Goal: Find contact information: Obtain details needed to contact an individual or organization

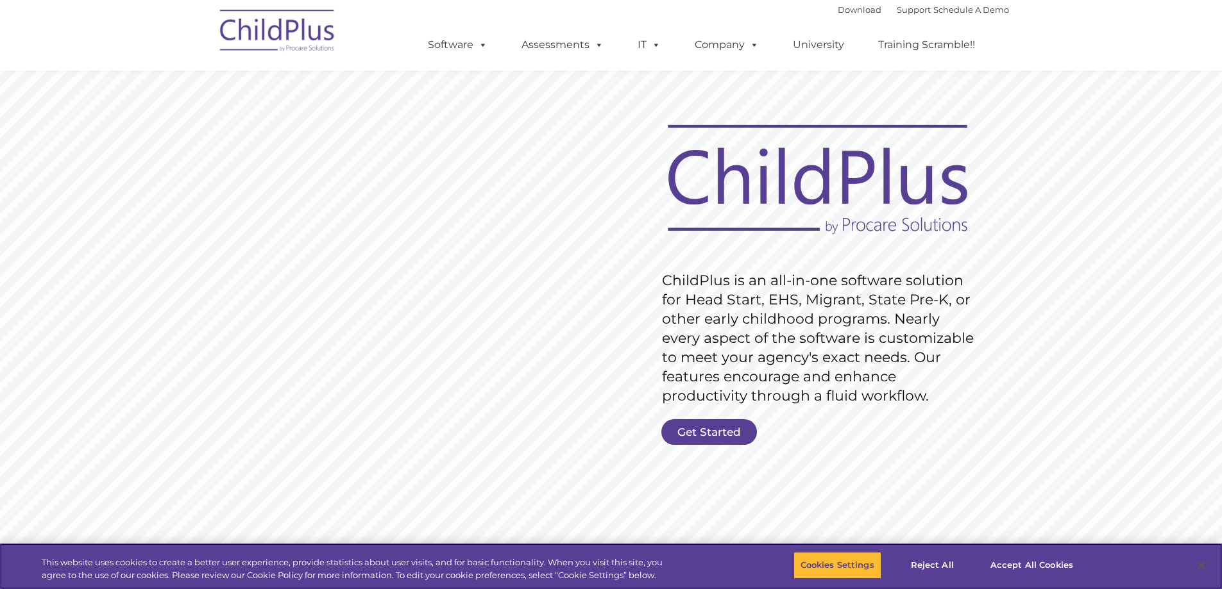
scroll to position [3022, 0]
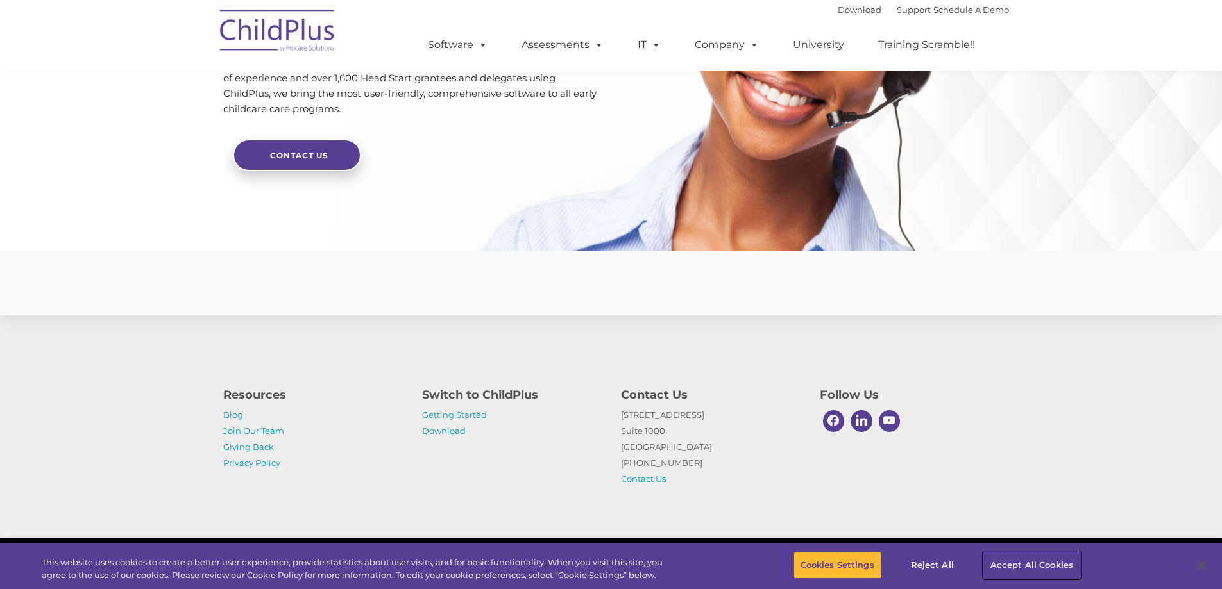
click at [1042, 563] on button "Accept All Cookies" at bounding box center [1031, 565] width 97 height 27
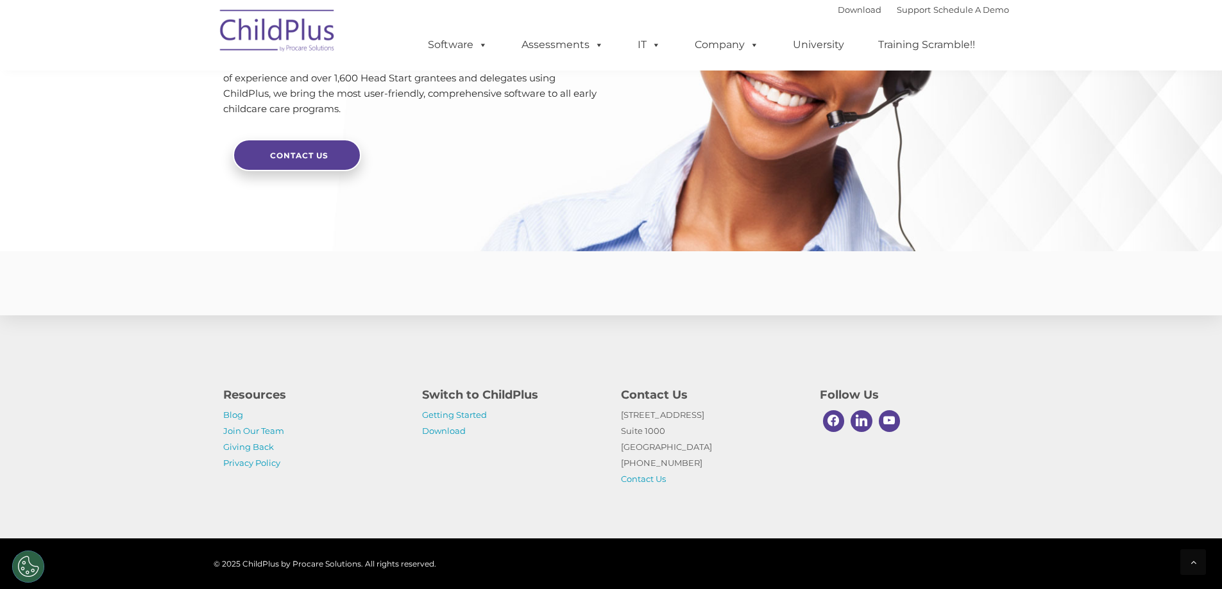
click at [641, 484] on p "[STREET_ADDRESS] [PHONE_NUMBER] Contact Us" at bounding box center [711, 447] width 180 height 80
click at [641, 478] on link "Contact Us" at bounding box center [643, 479] width 45 height 10
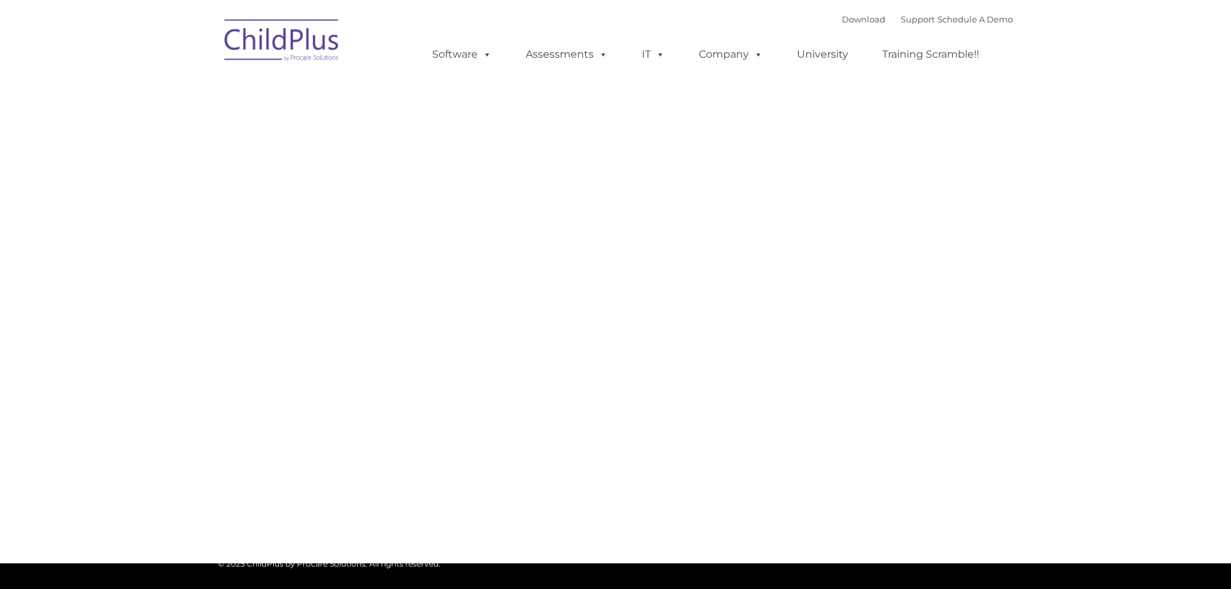
type input ""
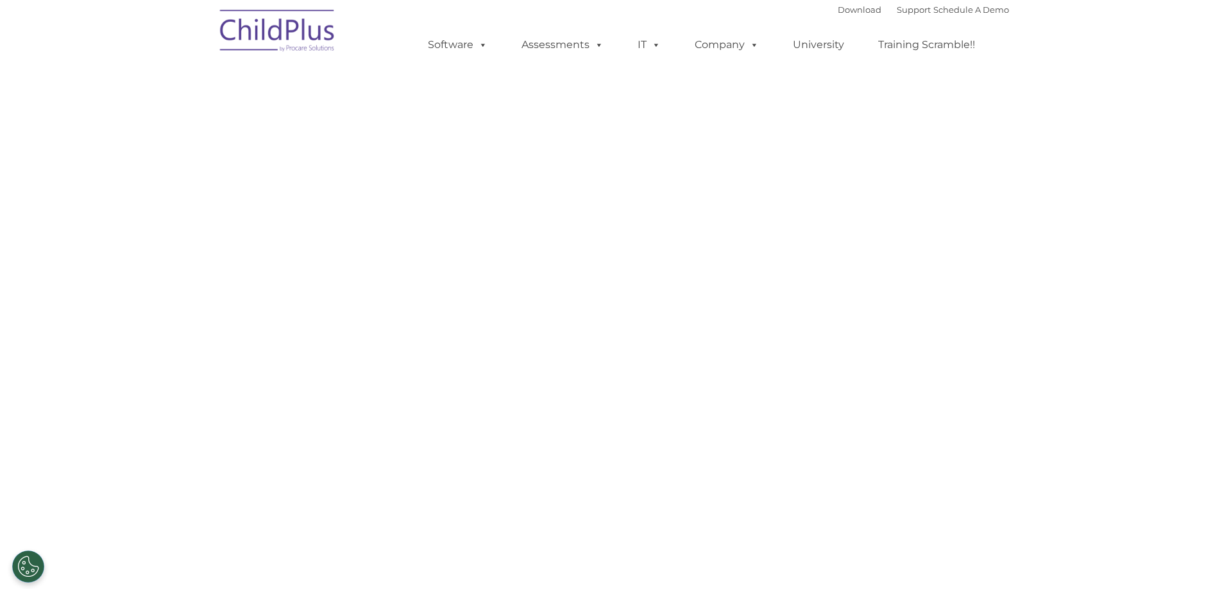
select select "MEDIUM"
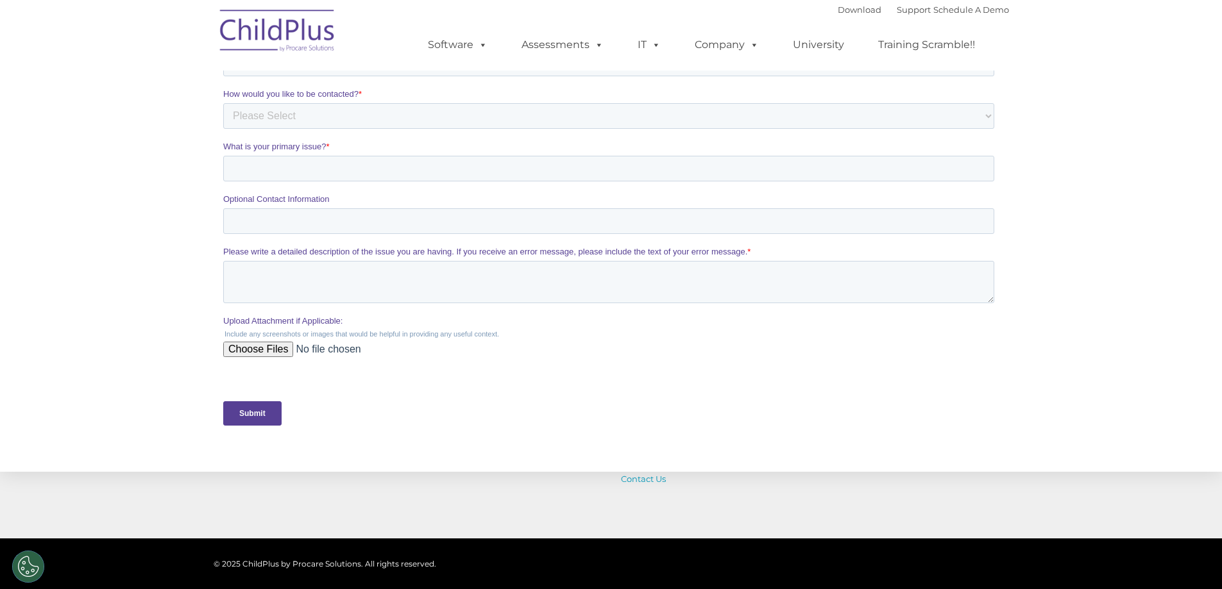
scroll to position [542, 0]
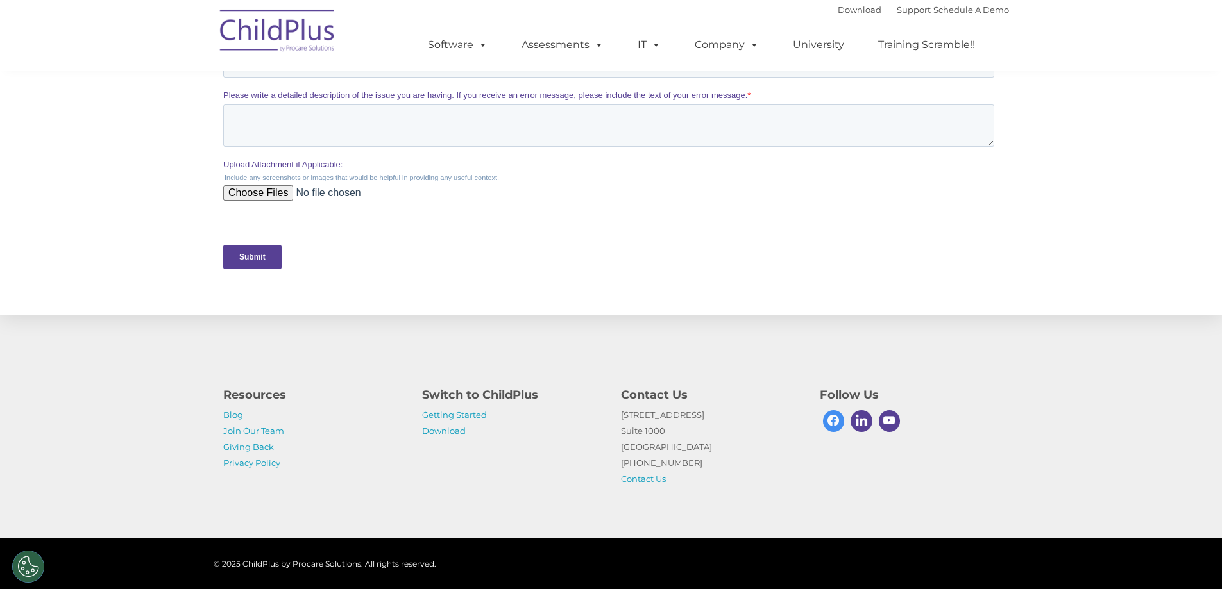
click at [834, 412] on span at bounding box center [834, 421] width 22 height 22
